Goal: Transaction & Acquisition: Register for event/course

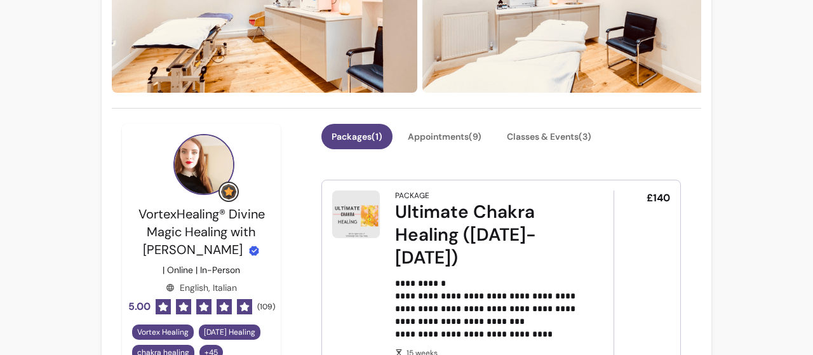
scroll to position [243, 0]
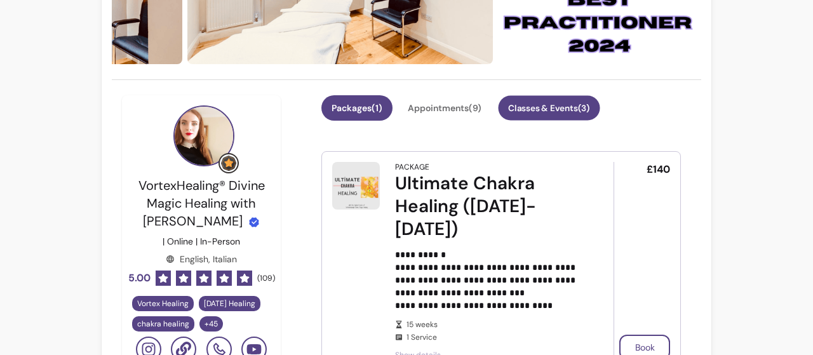
click at [560, 104] on button "Classes & Events ( 3 )" at bounding box center [549, 108] width 102 height 25
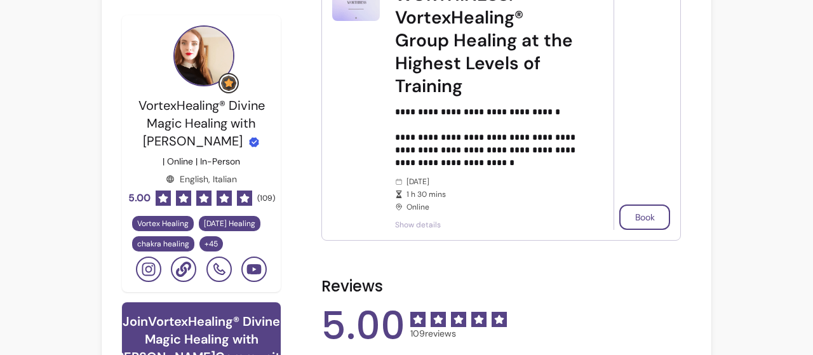
scroll to position [378, 0]
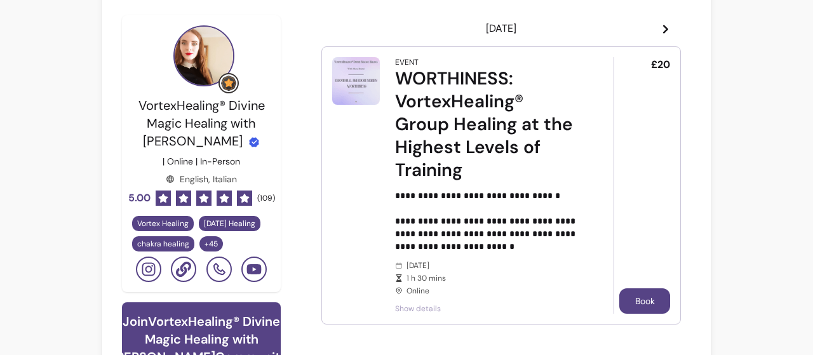
click at [638, 302] on button "Book" at bounding box center [644, 300] width 51 height 25
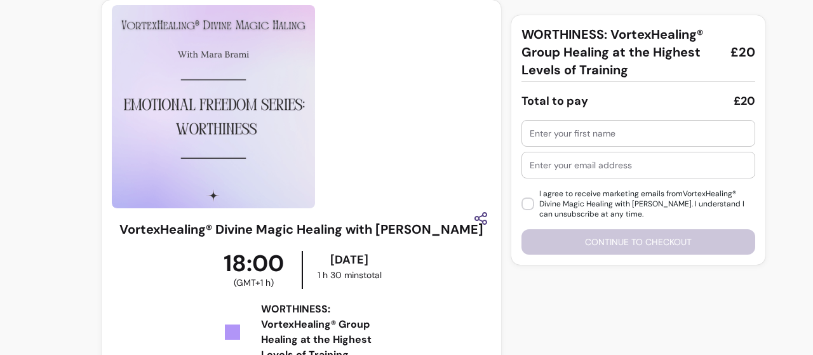
click at [557, 134] on input "text" at bounding box center [638, 133] width 217 height 13
type input "Barbara"
click at [558, 161] on input "text" at bounding box center [638, 165] width 217 height 13
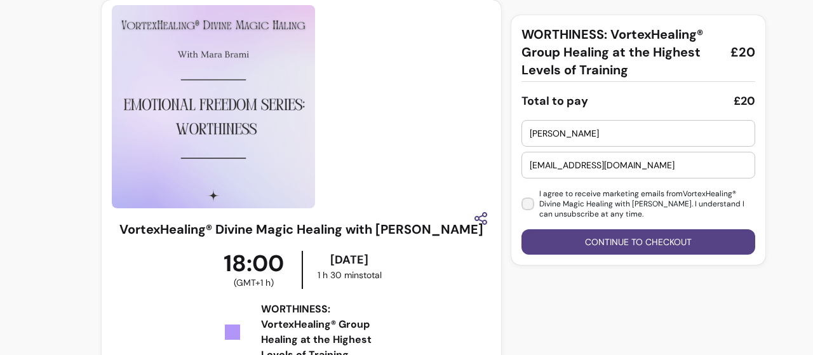
type input "babsistreats@gmail.com"
click at [604, 238] on button "Continue to checkout" at bounding box center [638, 241] width 234 height 25
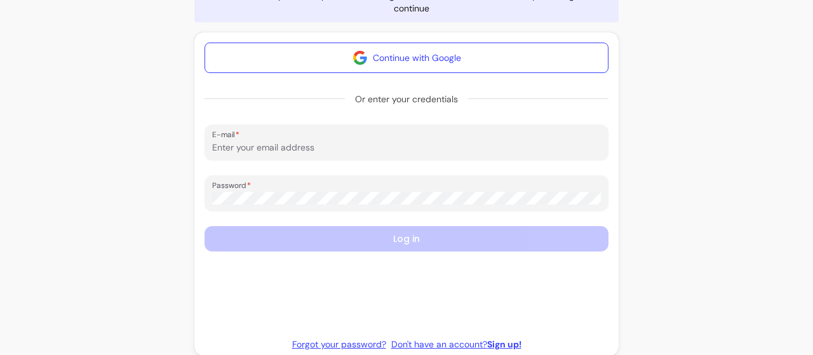
scroll to position [197, 0]
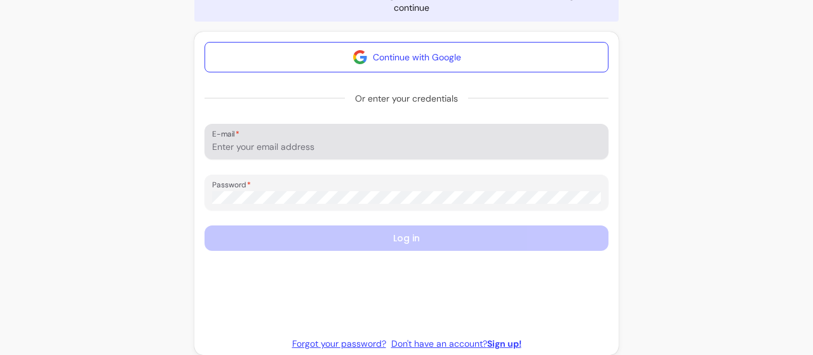
click at [250, 157] on div "E-mail" at bounding box center [406, 142] width 404 height 36
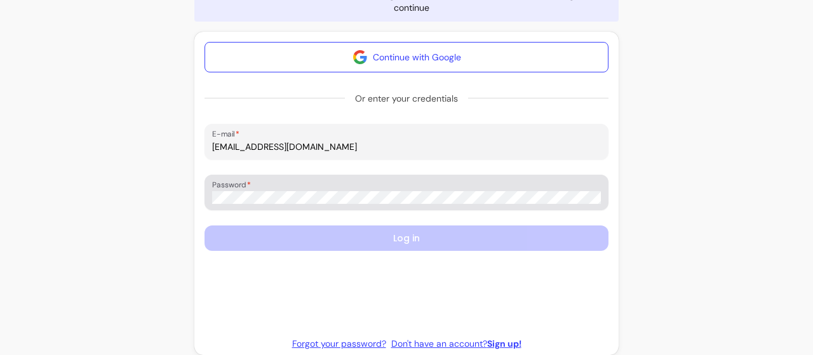
type input "babsistreats@gmail.com"
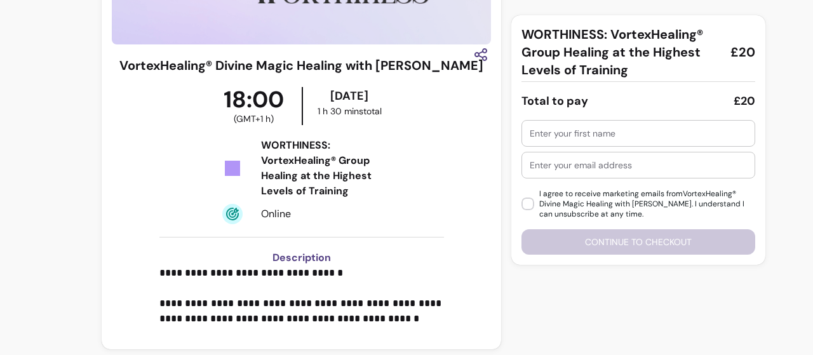
scroll to position [67, 0]
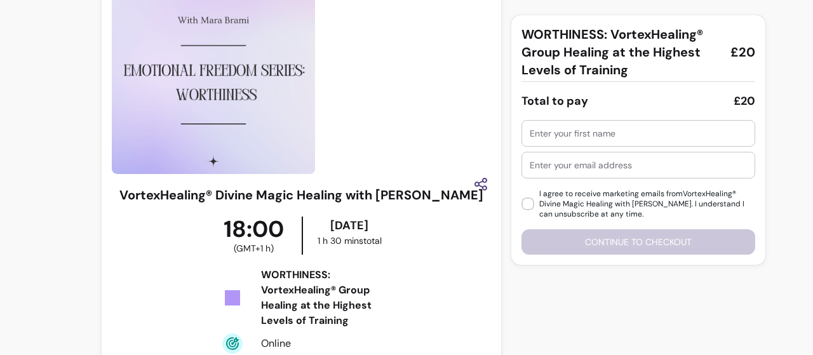
click at [577, 140] on div at bounding box center [638, 133] width 217 height 25
type input "Barbara"
click at [580, 168] on input "text" at bounding box center [638, 165] width 217 height 13
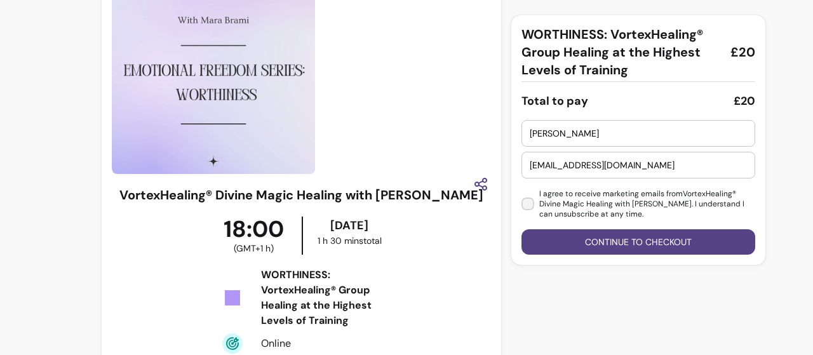
type input "babsistreats@gmail.com"
click at [618, 242] on button "Continue to checkout" at bounding box center [638, 242] width 227 height 25
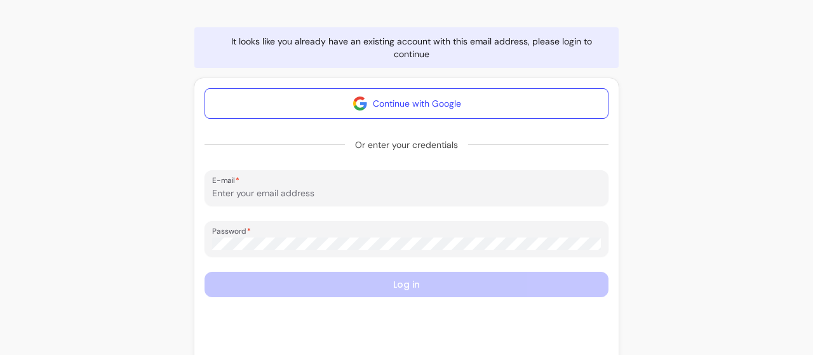
scroll to position [165, 0]
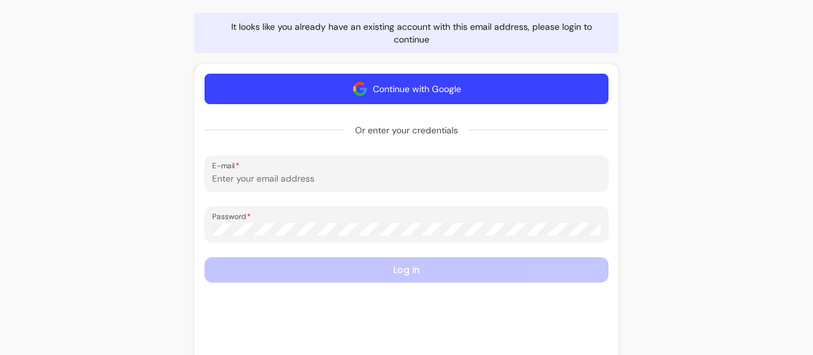
click at [394, 92] on button "Continue with Google" at bounding box center [406, 89] width 404 height 30
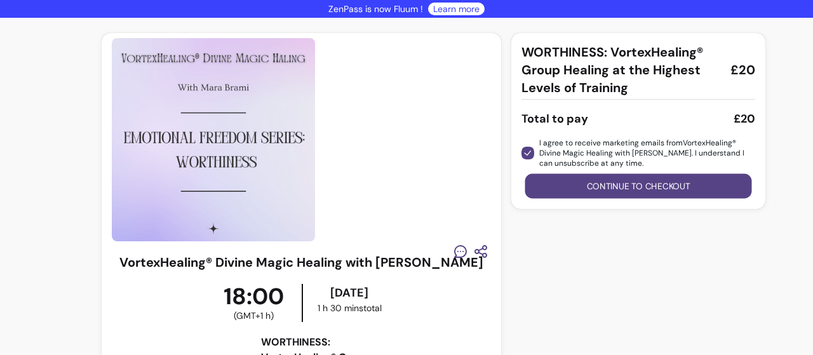
click at [636, 182] on button "Continue to checkout" at bounding box center [638, 186] width 227 height 25
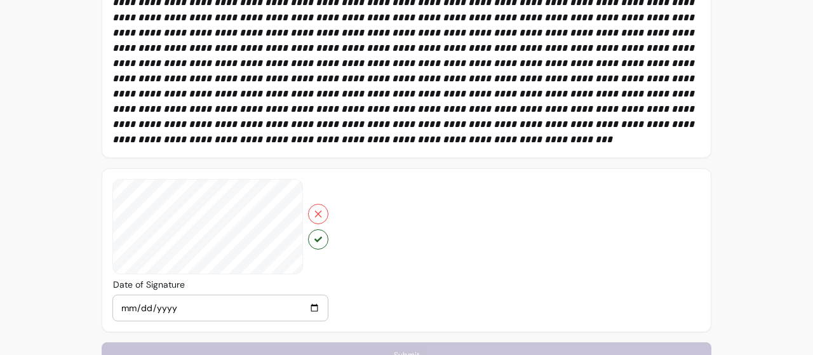
scroll to position [535, 0]
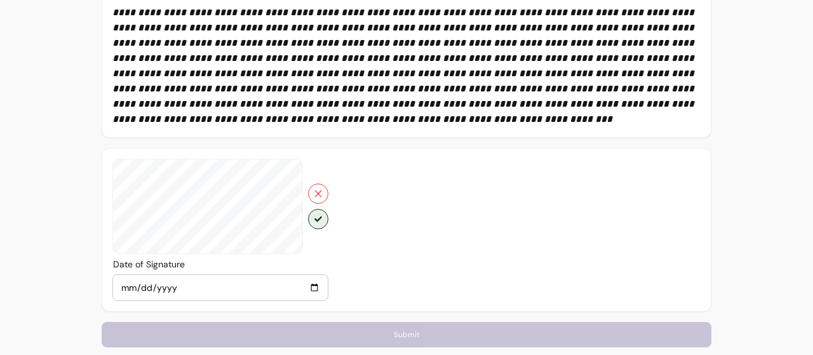
click at [318, 209] on button "button" at bounding box center [318, 219] width 20 height 20
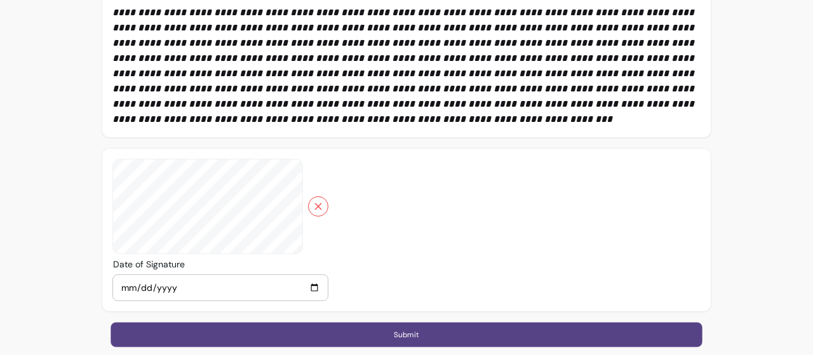
click at [408, 323] on button "Submit" at bounding box center [405, 334] width 591 height 25
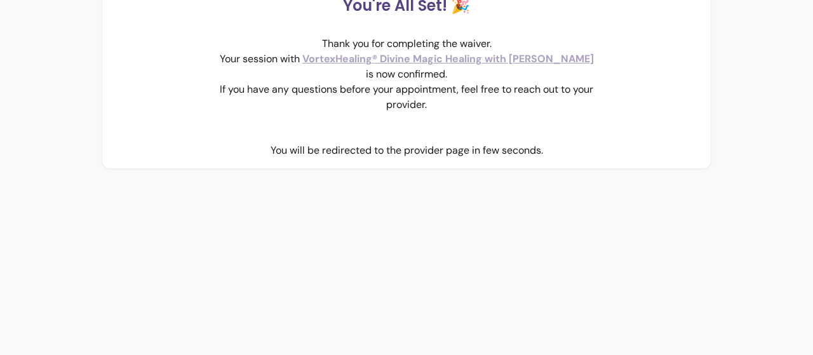
scroll to position [0, 0]
